Goal: Task Accomplishment & Management: Complete application form

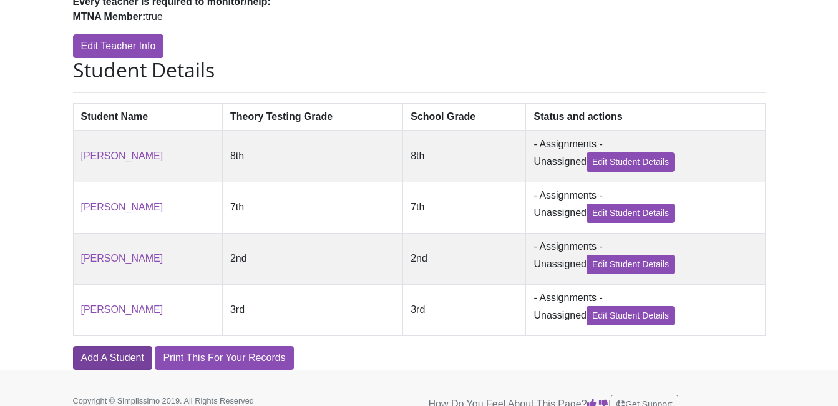
scroll to position [267, 0]
click at [92, 365] on link "Add A Student" at bounding box center [112, 358] width 79 height 24
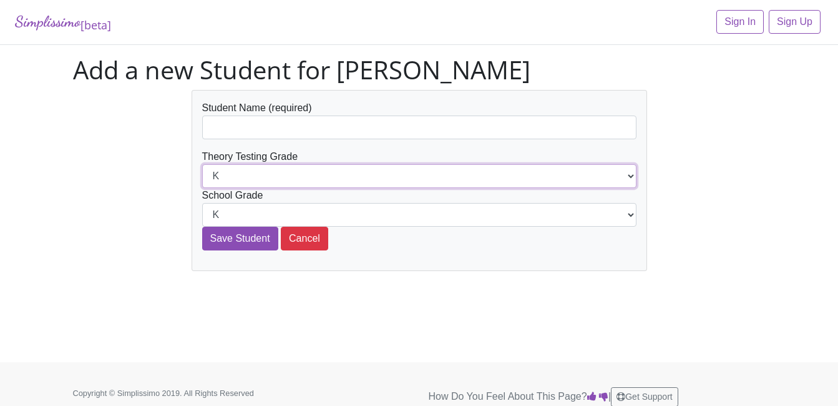
click at [240, 170] on select "K 1st 2nd 3rd 4th 5th 6th 7th 8th 9th 10th 11th 12th" at bounding box center [419, 176] width 434 height 24
select select "4th"
click at [202, 164] on select "K 1st 2nd 3rd 4th 5th 6th 7th 8th 9th 10th 11th 12th" at bounding box center [419, 176] width 434 height 24
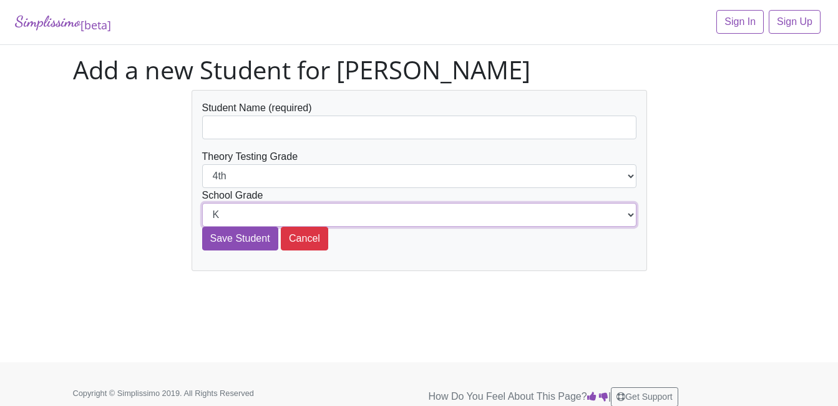
click at [239, 213] on select "K 1st 2nd 3rd 4th 5th 6th 7th 8th 9th 10th 11th 12th" at bounding box center [419, 215] width 434 height 24
select select "4th"
click at [202, 203] on select "K 1st 2nd 3rd 4th 5th 6th 7th 8th 9th 10th 11th 12th" at bounding box center [419, 215] width 434 height 24
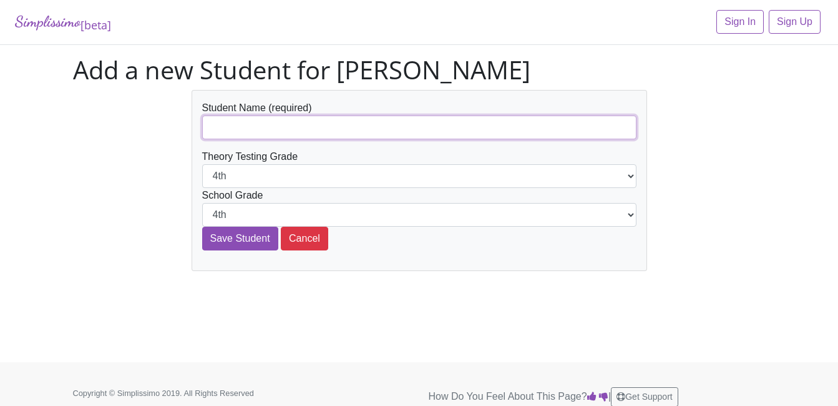
click at [238, 123] on input "text" at bounding box center [419, 127] width 434 height 24
type input "[PERSON_NAME]"
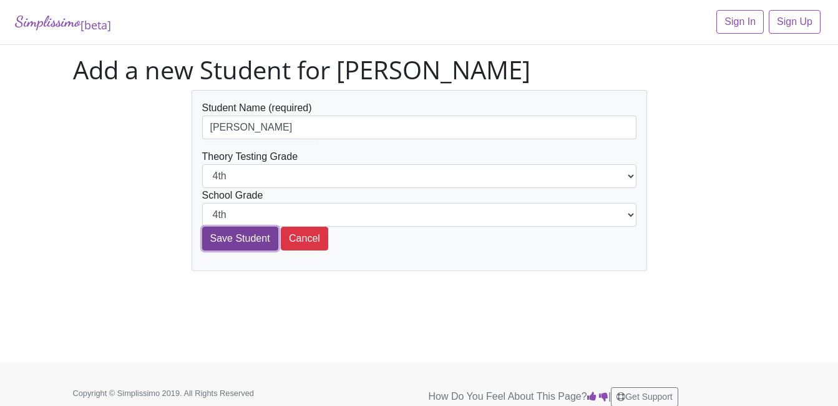
click at [242, 235] on input "Save Student" at bounding box center [240, 239] width 76 height 24
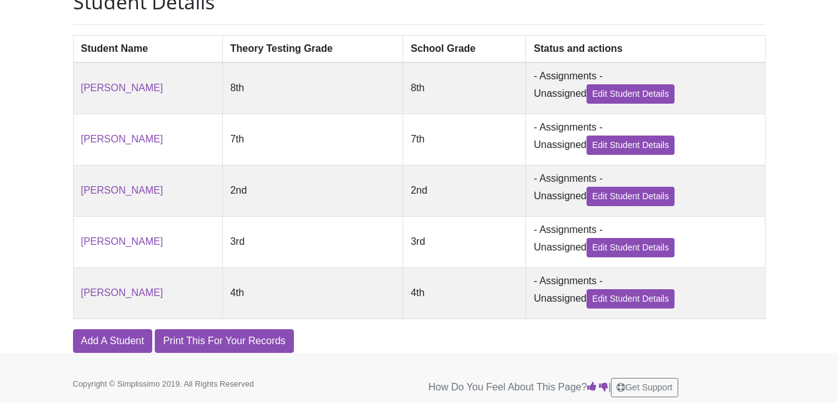
scroll to position [335, 0]
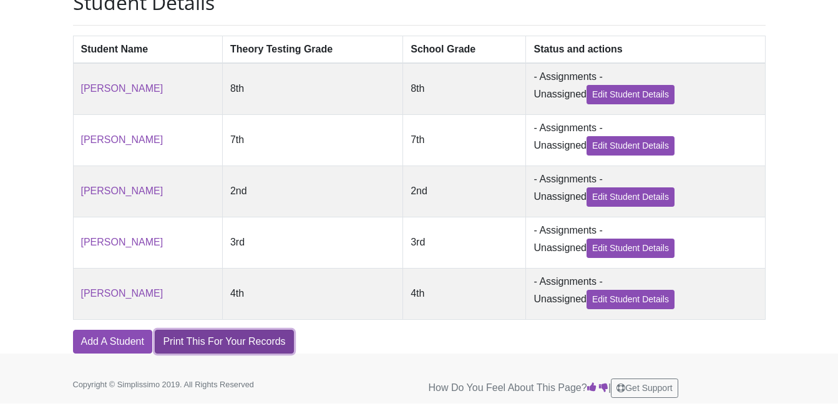
click at [238, 353] on link "Print This For Your Records" at bounding box center [224, 342] width 139 height 24
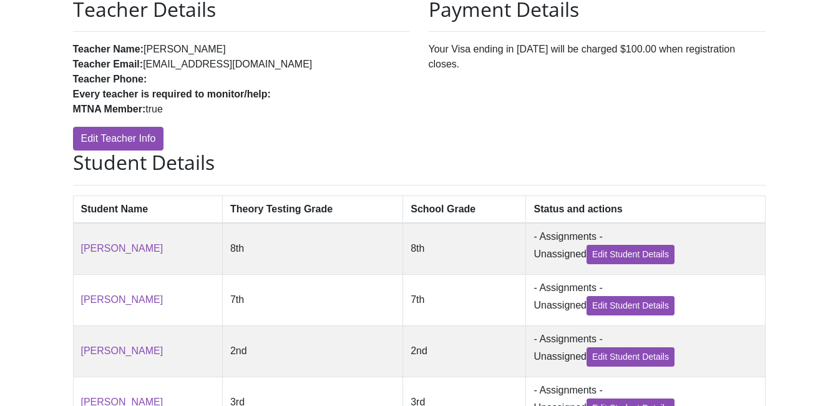
scroll to position [0, 0]
